Goal: Obtain resource: Obtain resource

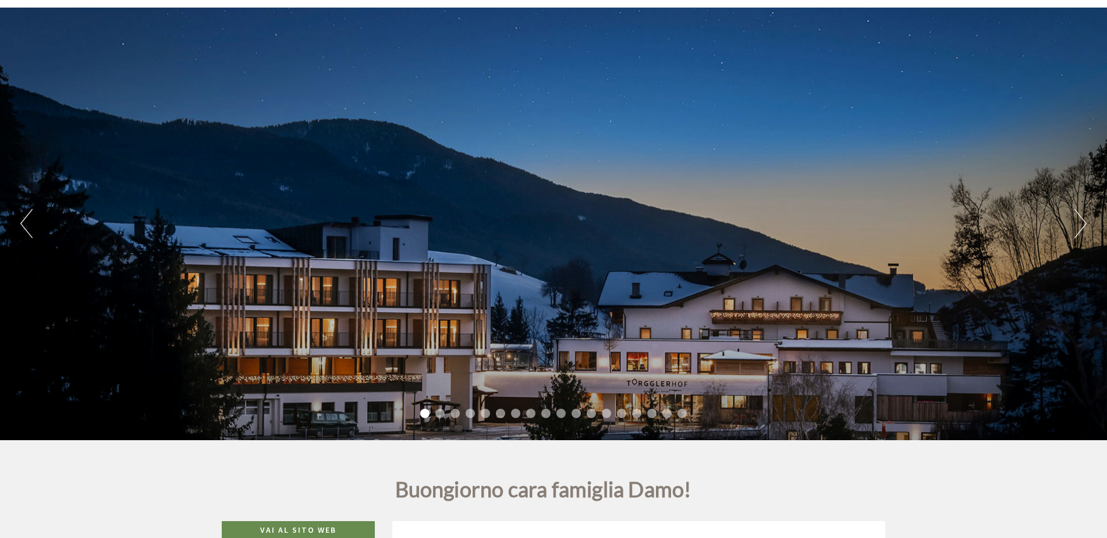
scroll to position [349, 0]
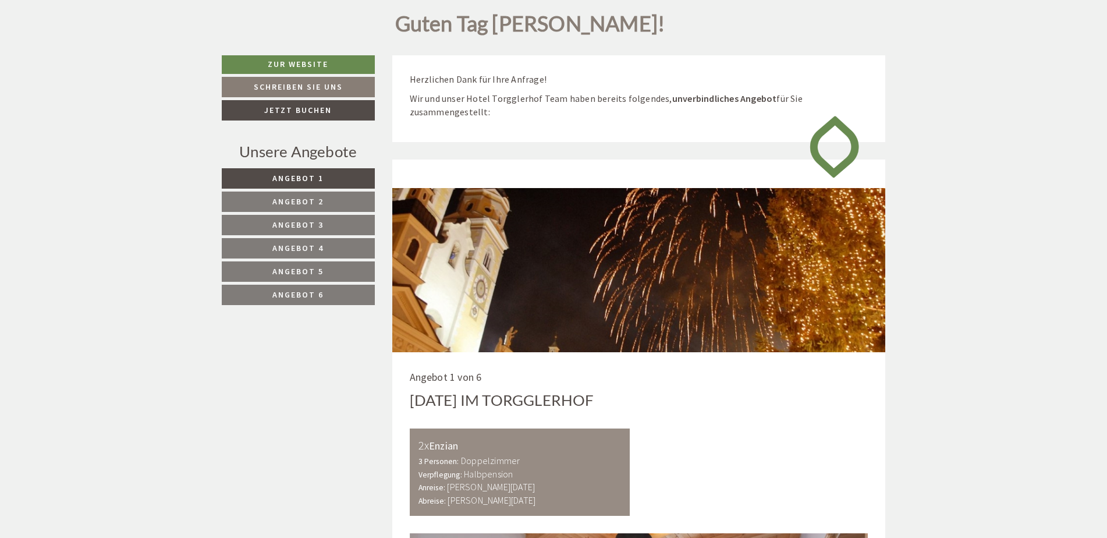
scroll to position [582, 0]
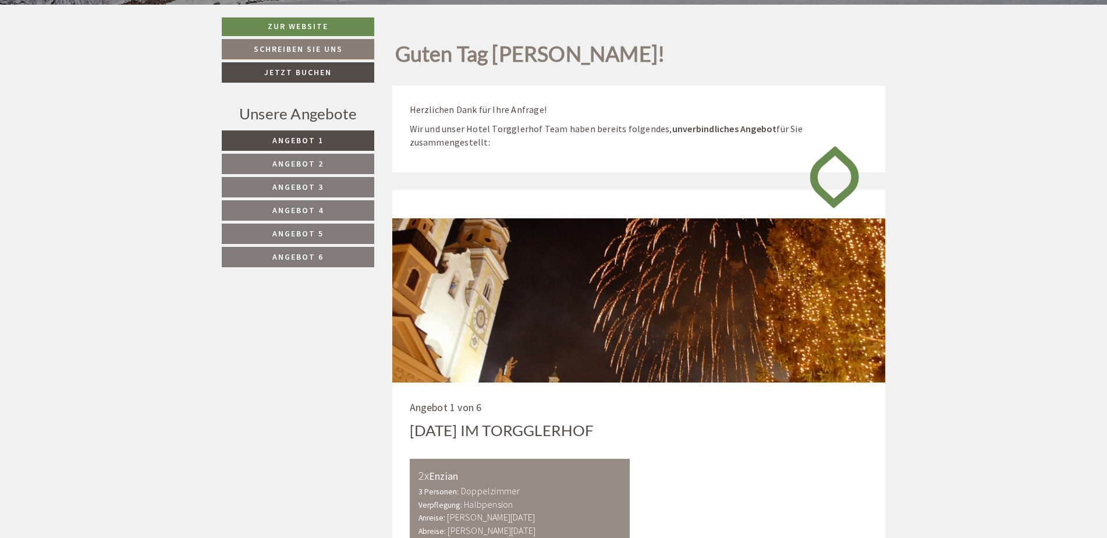
scroll to position [757, 0]
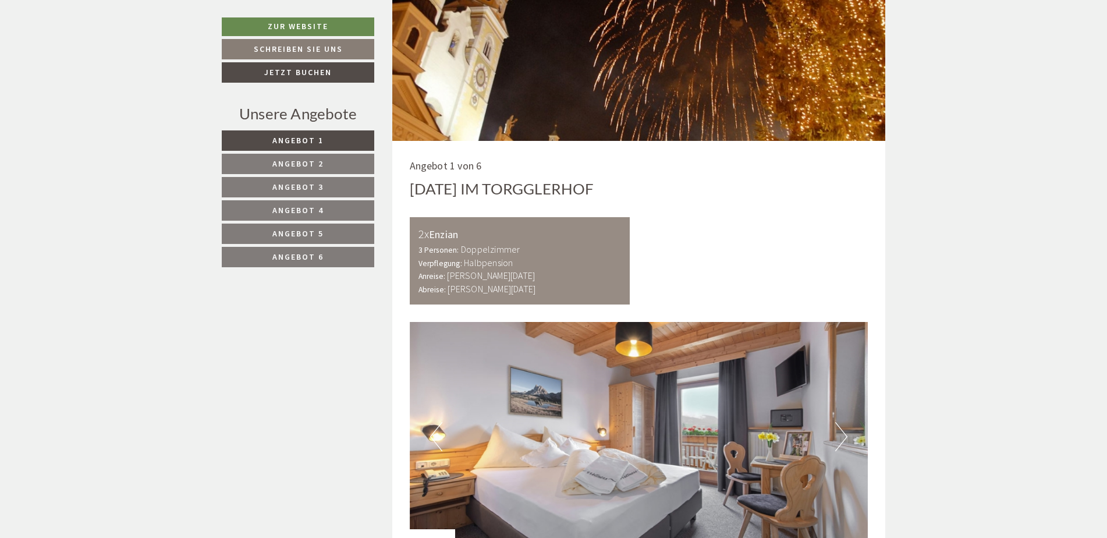
click at [299, 163] on span "Angebot 2" at bounding box center [297, 163] width 51 height 10
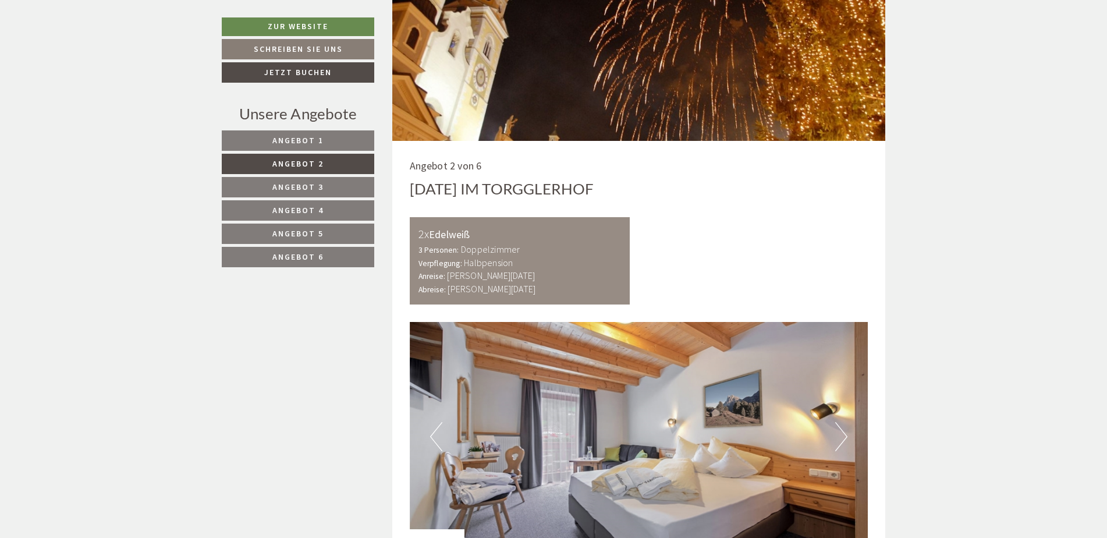
scroll to position [705, 0]
